Goal: Task Accomplishment & Management: Manage account settings

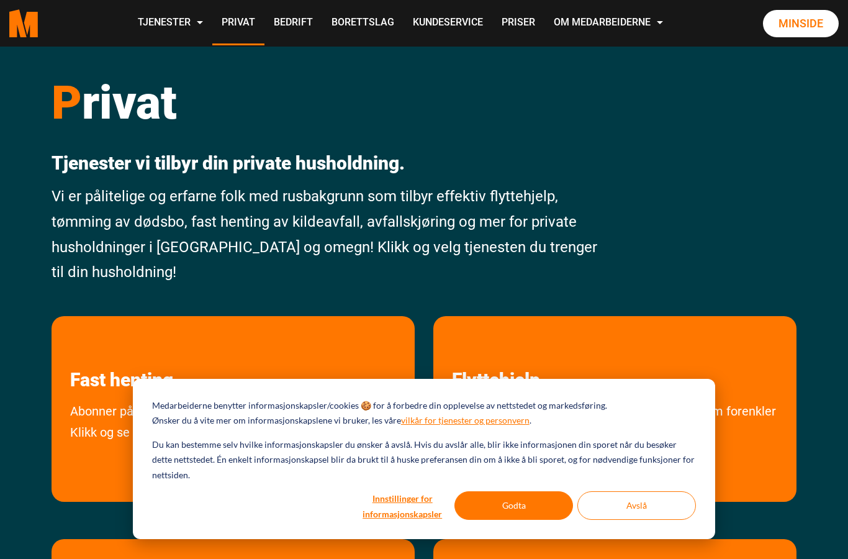
click at [794, 37] on link "Minside" at bounding box center [801, 23] width 76 height 27
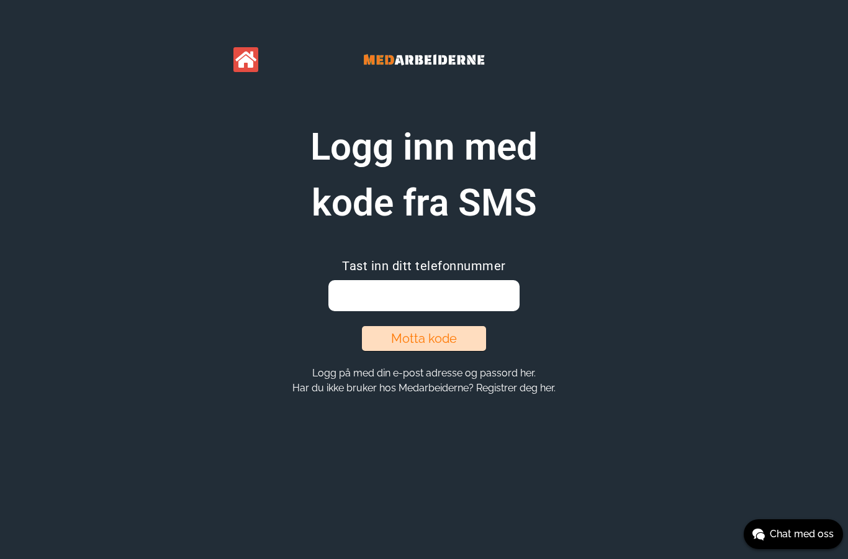
click at [454, 285] on input "email" at bounding box center [423, 295] width 191 height 31
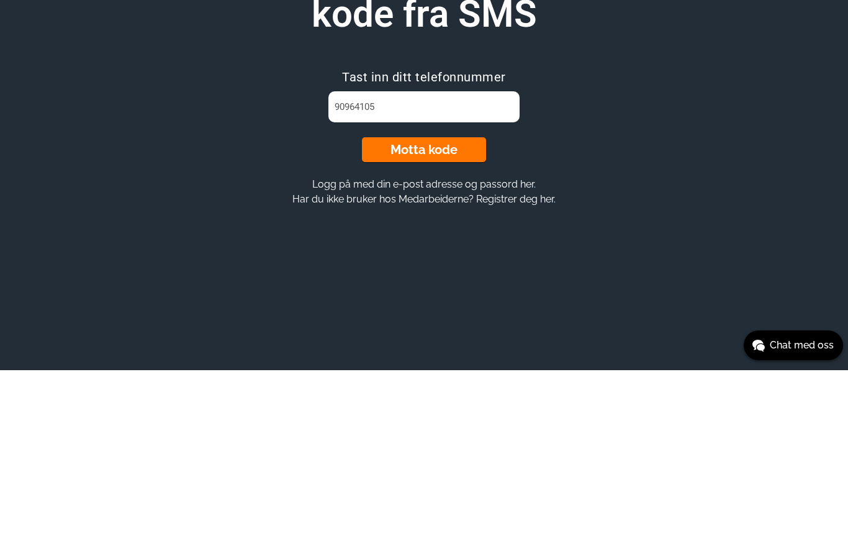
type input "90964105"
click at [444, 326] on button "Motta kode" at bounding box center [424, 338] width 124 height 25
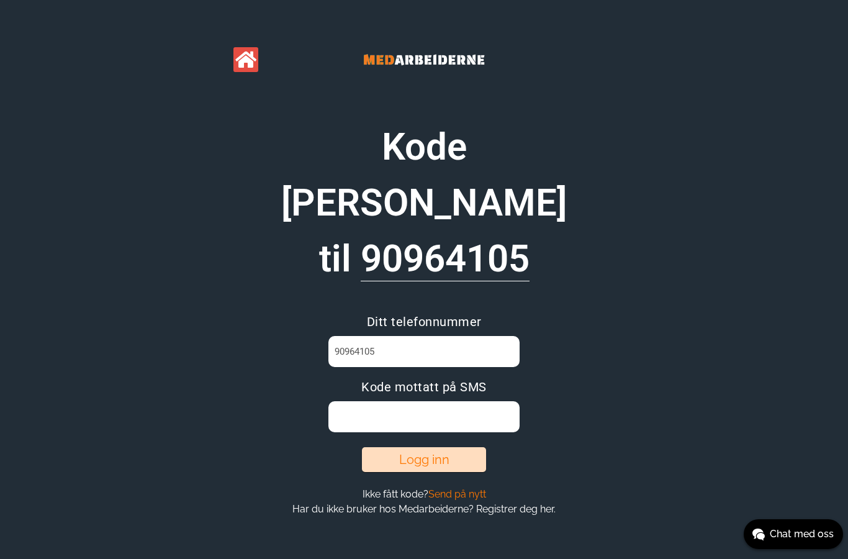
click at [408, 401] on input at bounding box center [423, 416] width 191 height 31
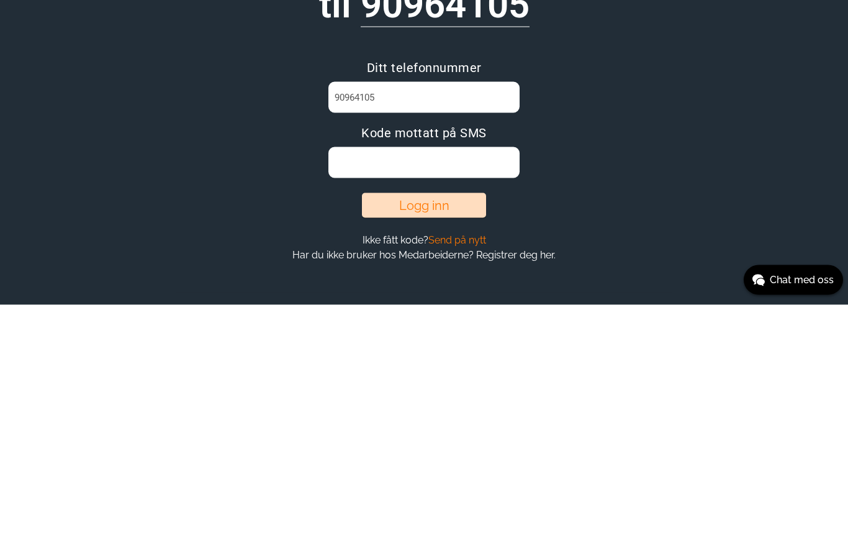
click at [348, 401] on input at bounding box center [423, 416] width 191 height 31
paste input "FOZUPQCA"
type input "FOZUPQCA"
click at [451, 447] on button "Logg inn" at bounding box center [424, 459] width 124 height 25
